Goal: Download file/media

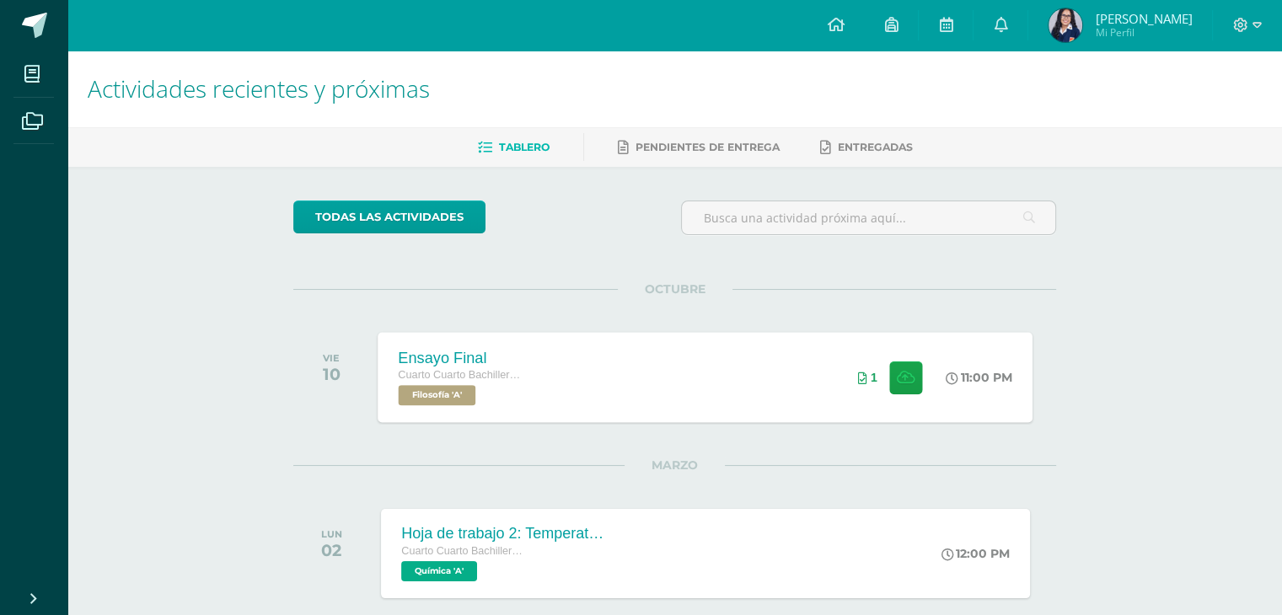
click at [601, 412] on div "Ensayo Final Cuarto Cuarto Bachillerato en Ciencias y Letras con Orientación en…" at bounding box center [705, 377] width 655 height 90
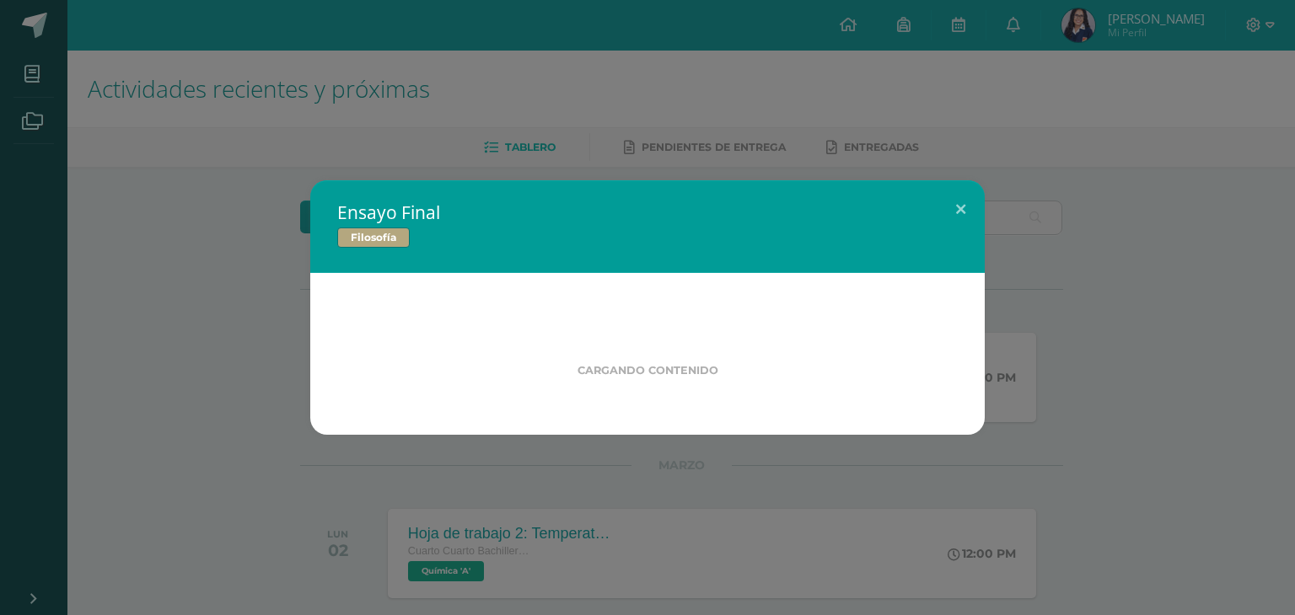
click at [1157, 237] on div "Ensayo Final Filosofía Cargando contenido" at bounding box center [647, 307] width 1281 height 255
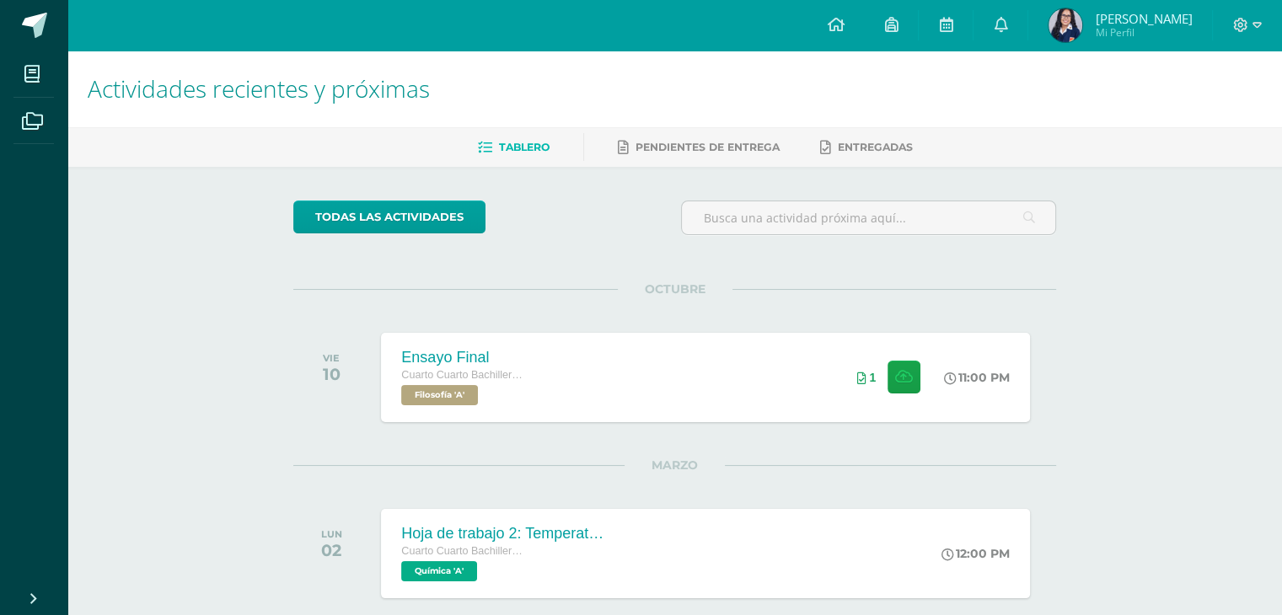
click at [624, 430] on div "OCTUBRE VIE 10 Ensayo Final Cuarto Cuarto Bachillerato en Ciencias y Letras con…" at bounding box center [674, 533] width 763 height 488
click at [726, 434] on div "OCTUBRE VIE 10 Ensayo Final Cuarto Cuarto Bachillerato en Ciencias y Letras con…" at bounding box center [674, 533] width 763 height 488
click at [724, 421] on div "Ensayo Final Cuarto Cuarto Bachillerato en Ciencias y Letras con Orientación en…" at bounding box center [705, 377] width 655 height 90
click at [570, 359] on div "Ensayo Final Cuarto Cuarto Bachillerato en Ciencias y Letras con Orientación en…" at bounding box center [705, 377] width 655 height 90
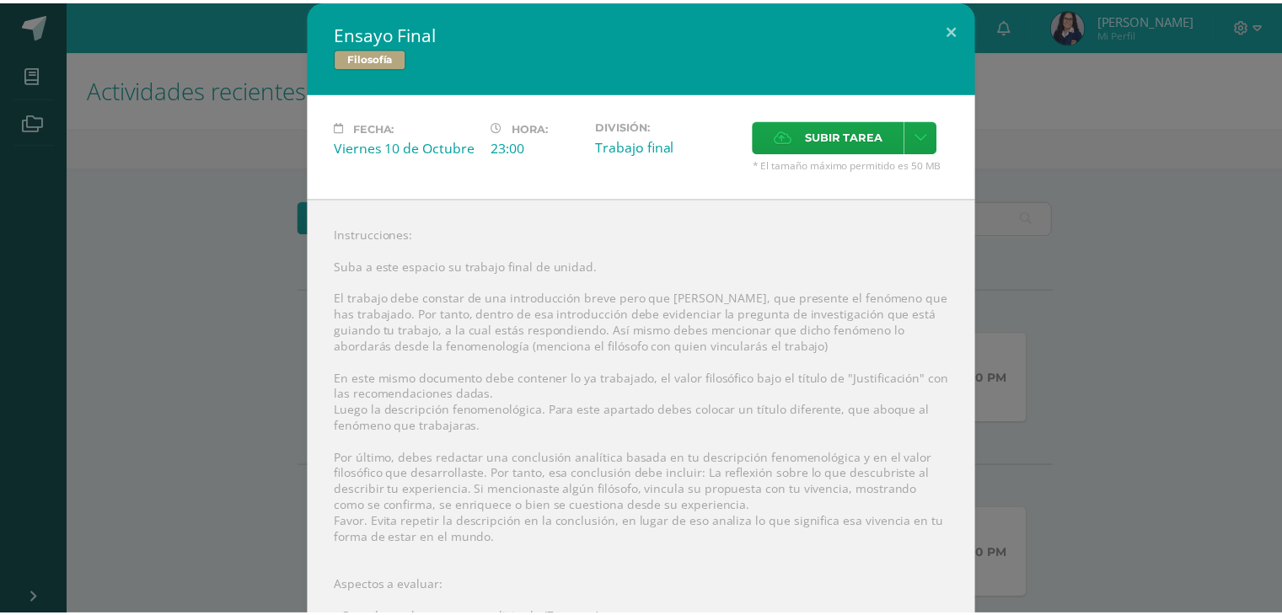
scroll to position [250, 0]
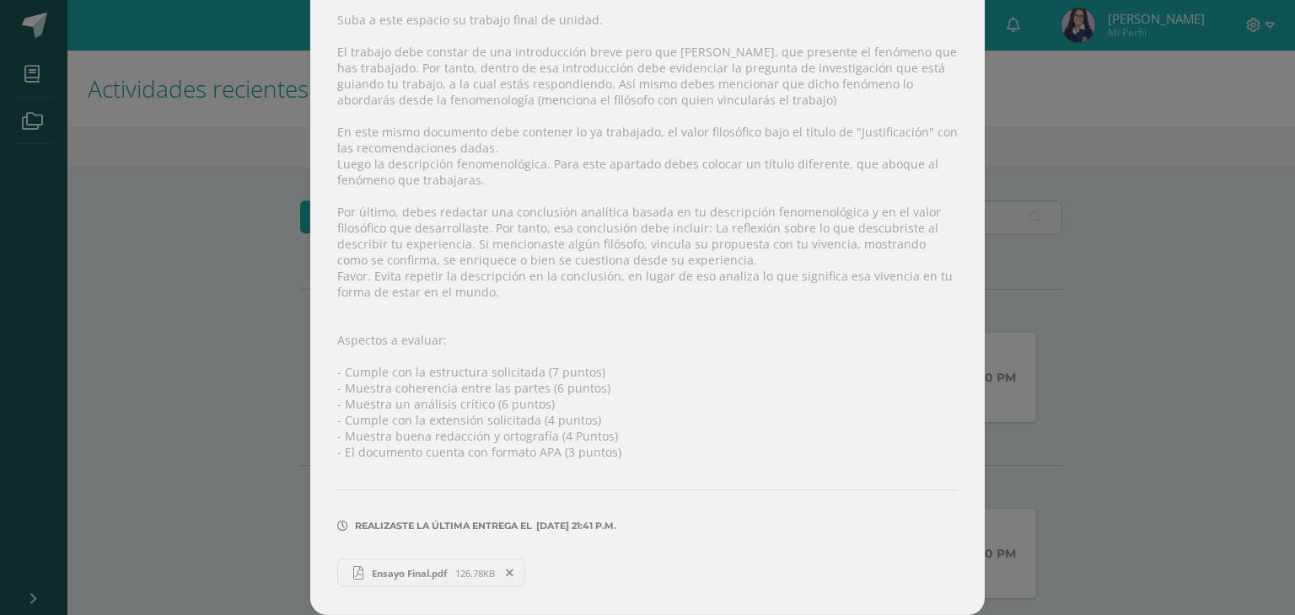
click at [394, 585] on link "Ensayo Final.pdf 126.78KB" at bounding box center [431, 573] width 188 height 29
click at [219, 153] on div "Ensayo Final Filosofía Fecha: Viernes 10 de Octubre Hora: 23:00 División: Traba…" at bounding box center [647, 184] width 1281 height 861
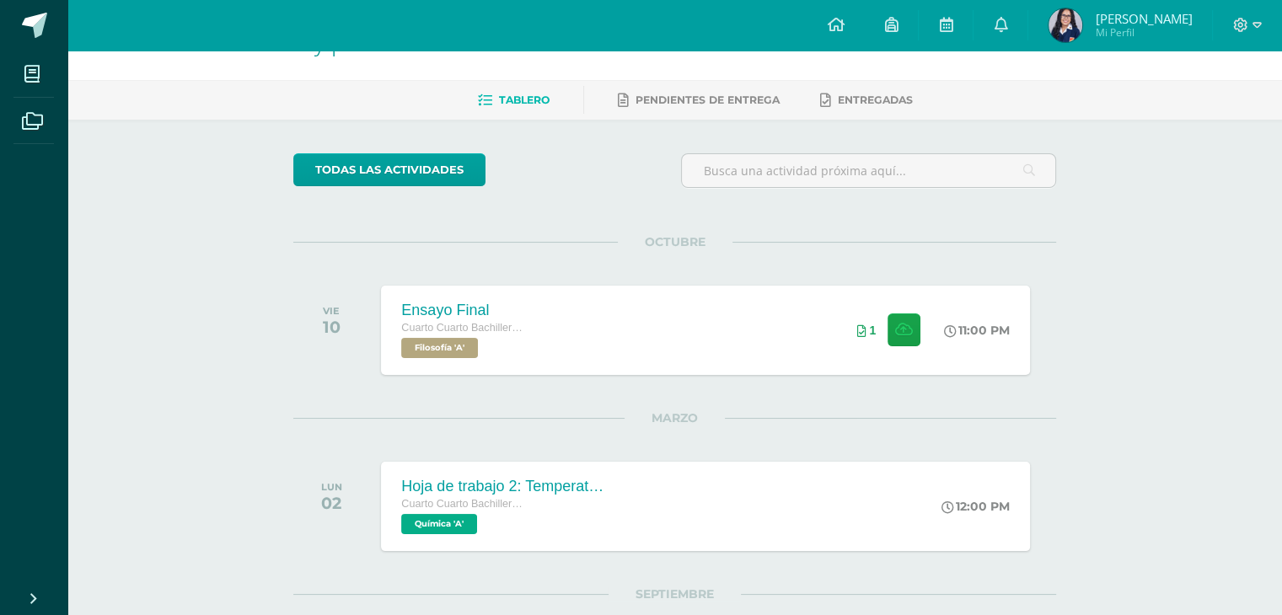
scroll to position [99, 0]
